Goal: Information Seeking & Learning: Learn about a topic

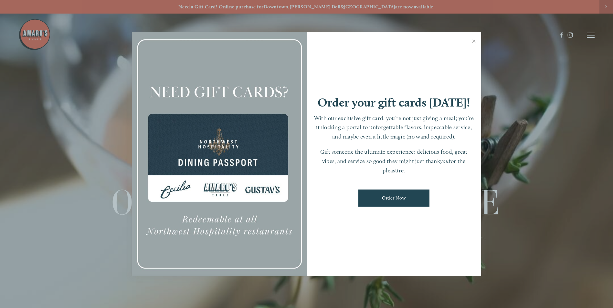
click at [247, 17] on div at bounding box center [306, 154] width 613 height 308
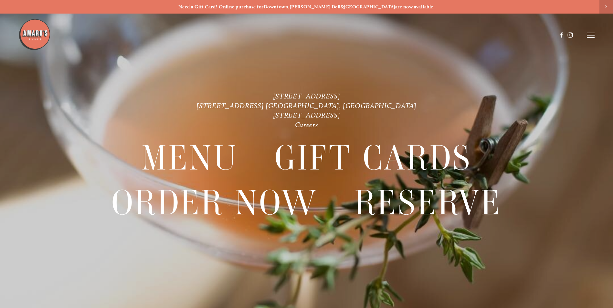
click at [589, 35] on icon at bounding box center [591, 35] width 8 height 6
click at [397, 52] on div at bounding box center [218, 35] width 401 height 34
click at [395, 6] on strong "are now available." at bounding box center [414, 7] width 39 height 6
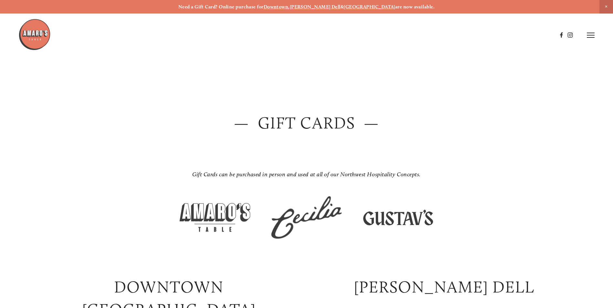
click at [288, 5] on strong "Downtown" at bounding box center [276, 7] width 25 height 6
click at [336, 122] on h2 "— Gift Cards —" at bounding box center [306, 123] width 539 height 23
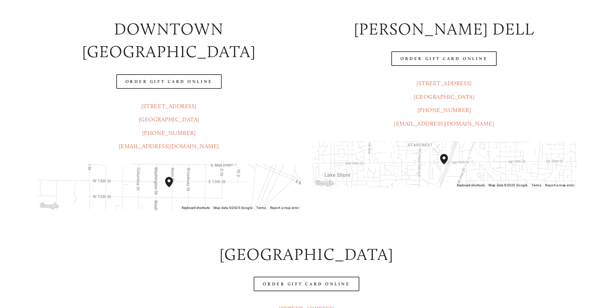
scroll to position [258, 0]
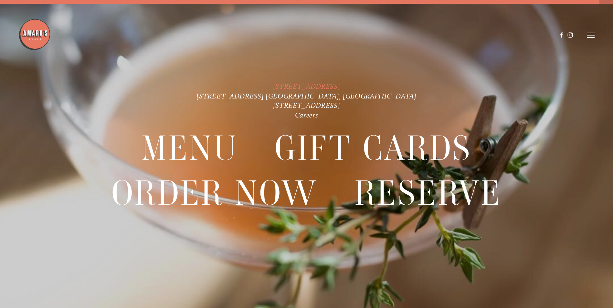
scroll to position [14, 0]
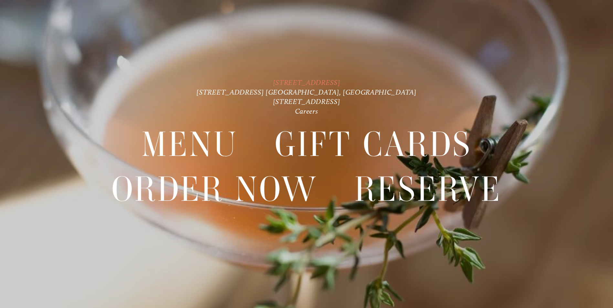
click at [331, 82] on link "[STREET_ADDRESS]" at bounding box center [306, 82] width 67 height 9
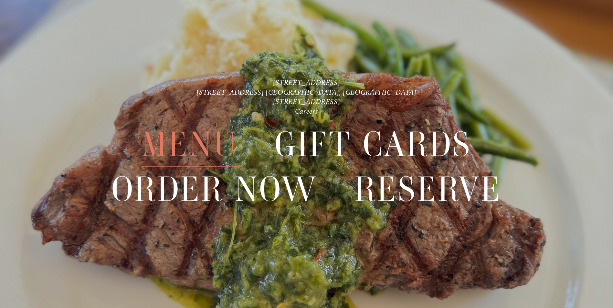
click at [224, 149] on span "Menu" at bounding box center [189, 144] width 96 height 44
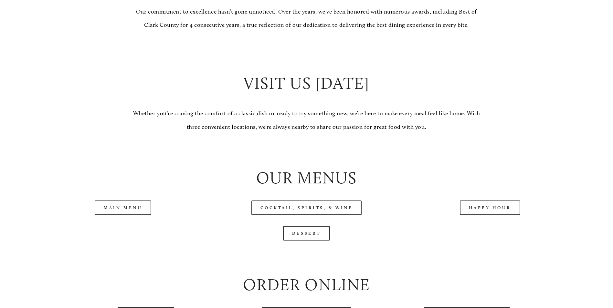
scroll to position [646, 0]
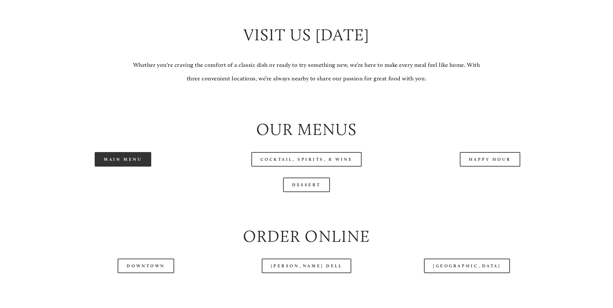
click at [132, 167] on link "Main Menu" at bounding box center [123, 159] width 57 height 15
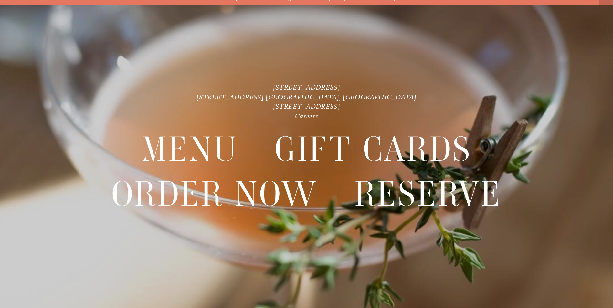
scroll to position [14, 0]
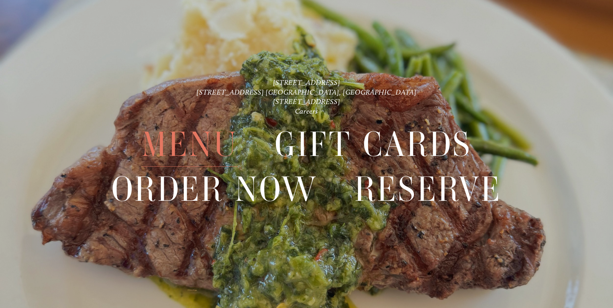
click at [212, 143] on span "Menu" at bounding box center [189, 144] width 96 height 44
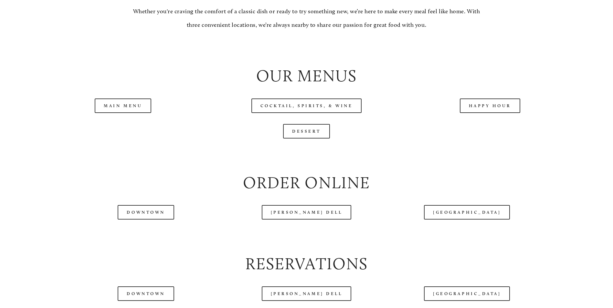
scroll to position [711, 0]
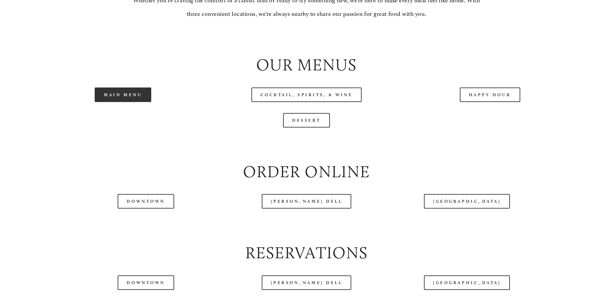
click at [121, 102] on link "Main Menu" at bounding box center [123, 95] width 57 height 15
